Goal: Task Accomplishment & Management: Use online tool/utility

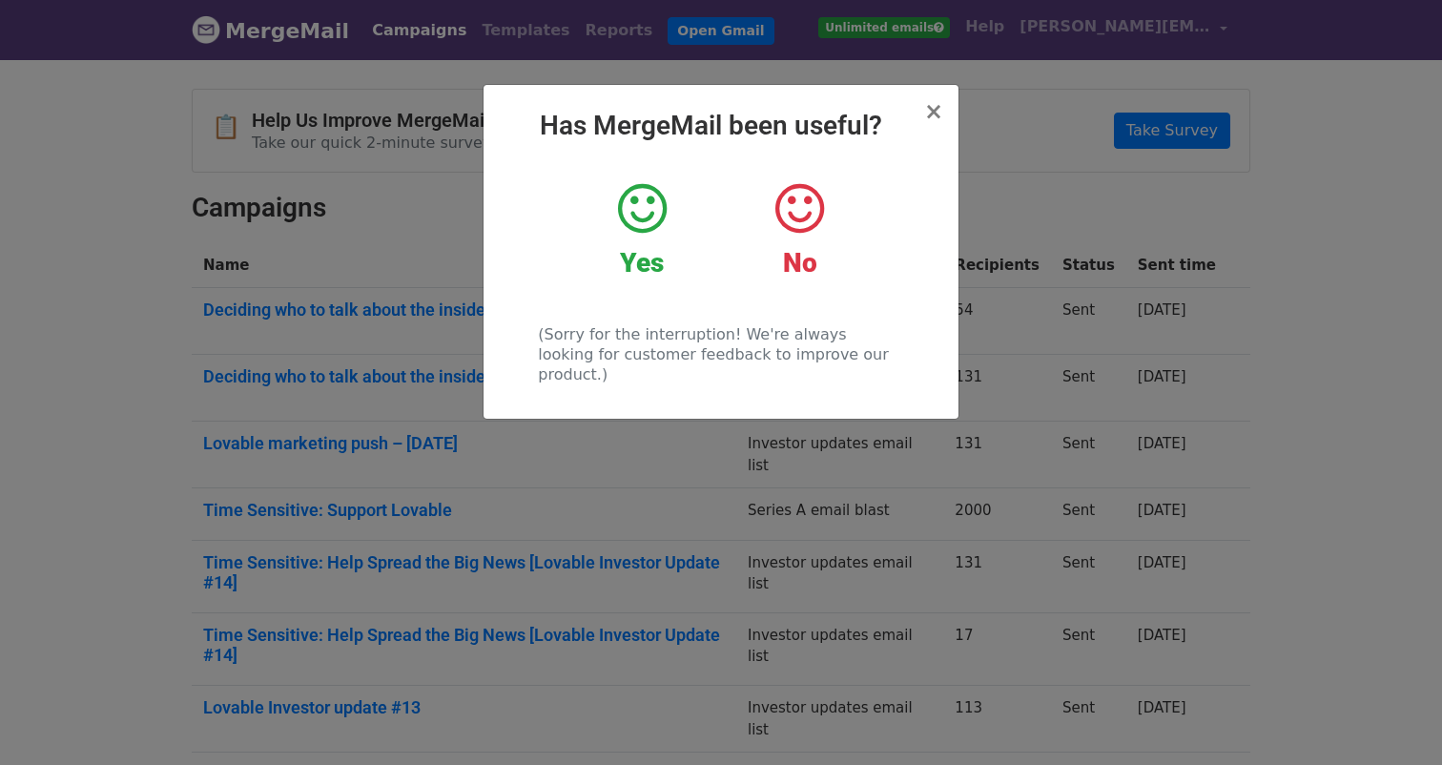
click at [654, 194] on icon at bounding box center [642, 208] width 49 height 57
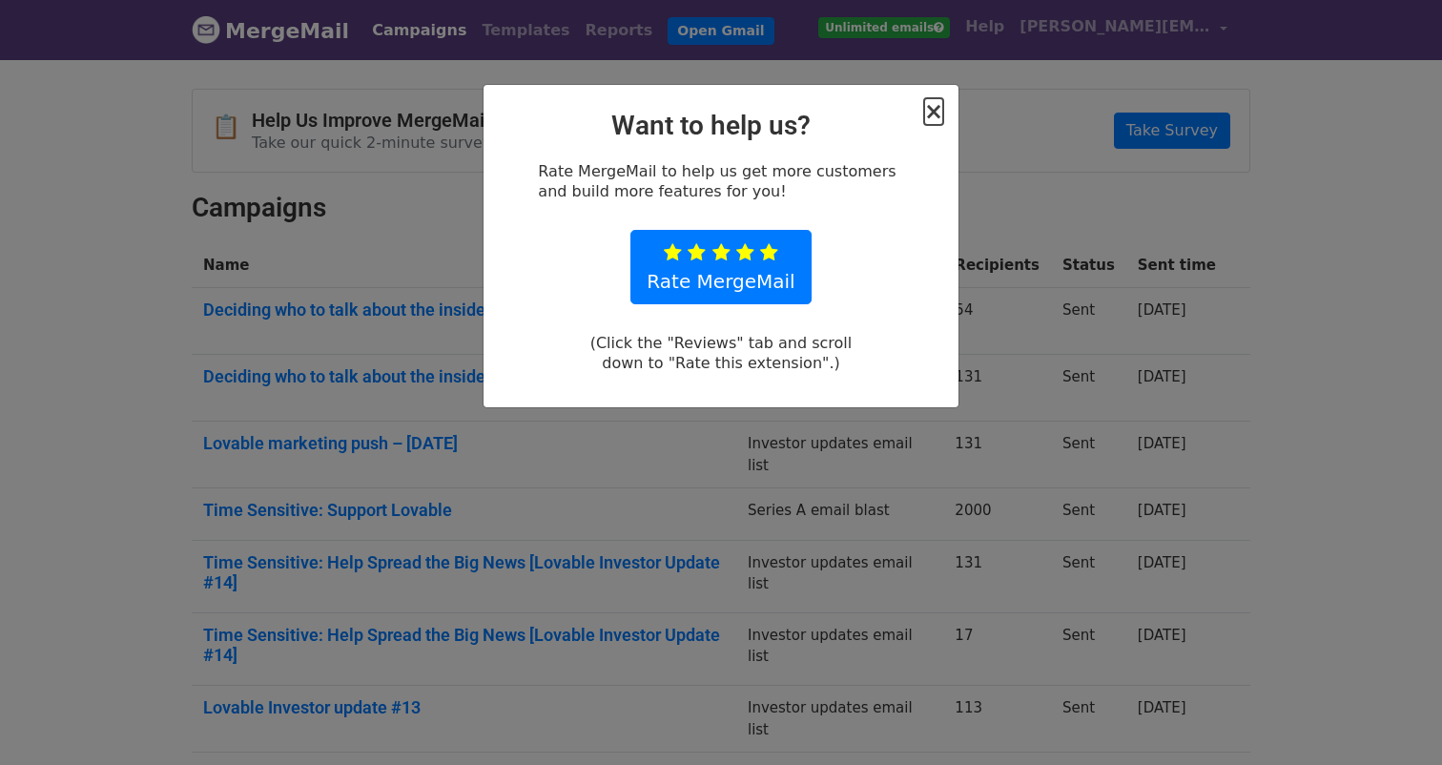
click at [931, 105] on span "×" at bounding box center [933, 111] width 19 height 27
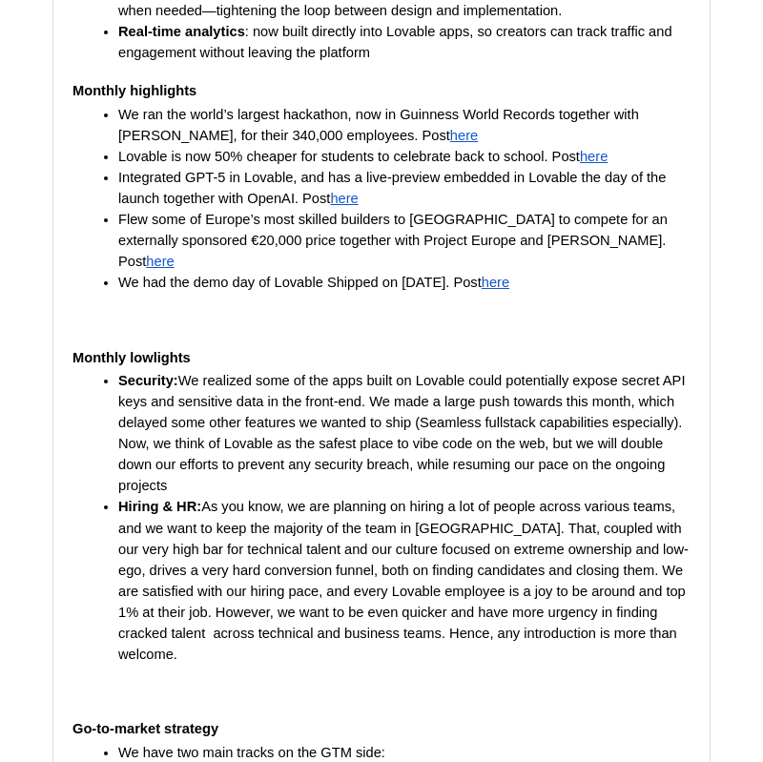
scroll to position [1928, 0]
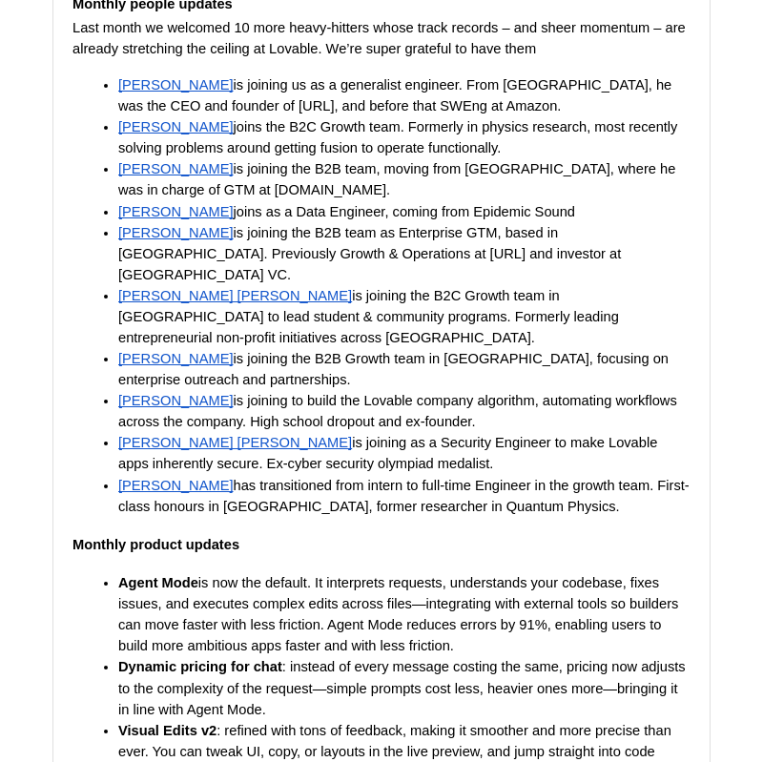
scroll to position [1074, 0]
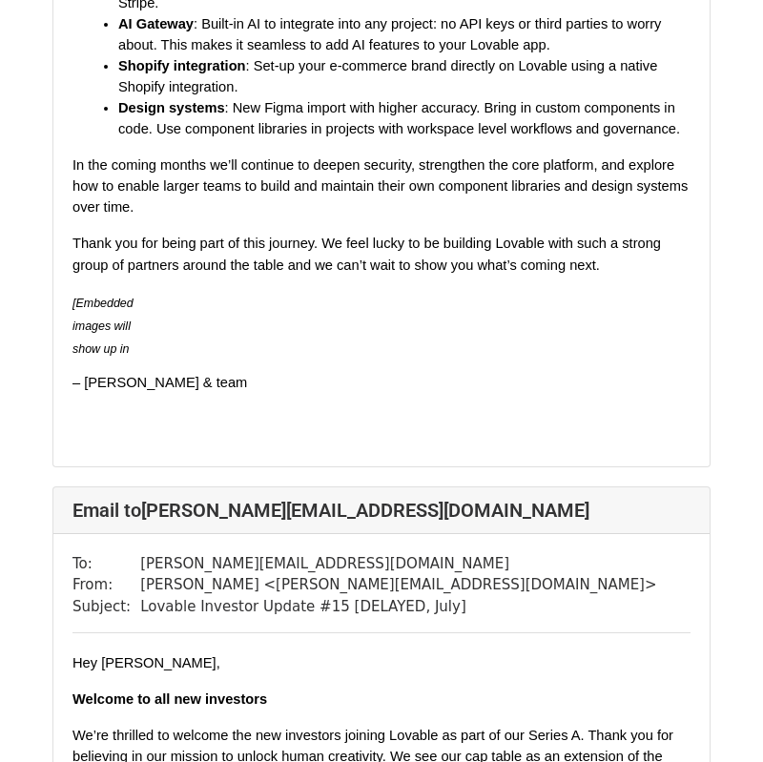
scroll to position [2677, 0]
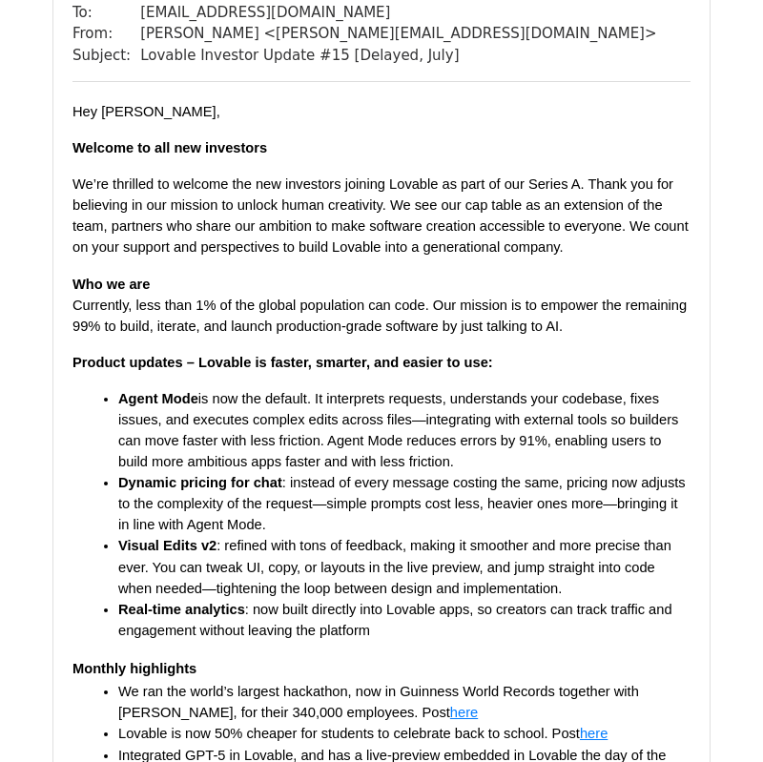
scroll to position [196, 0]
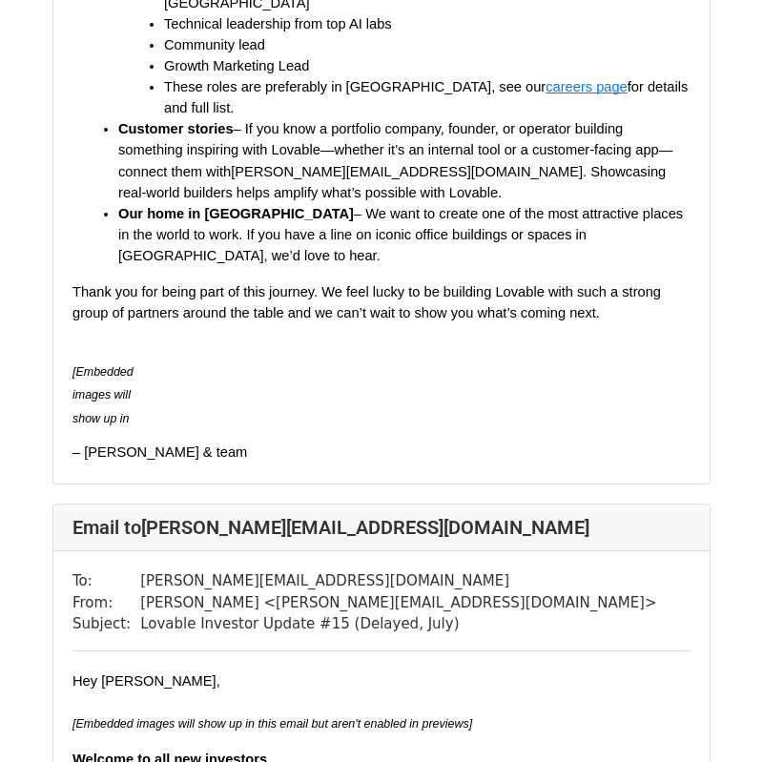
scroll to position [1408, 0]
